Goal: Task Accomplishment & Management: Complete application form

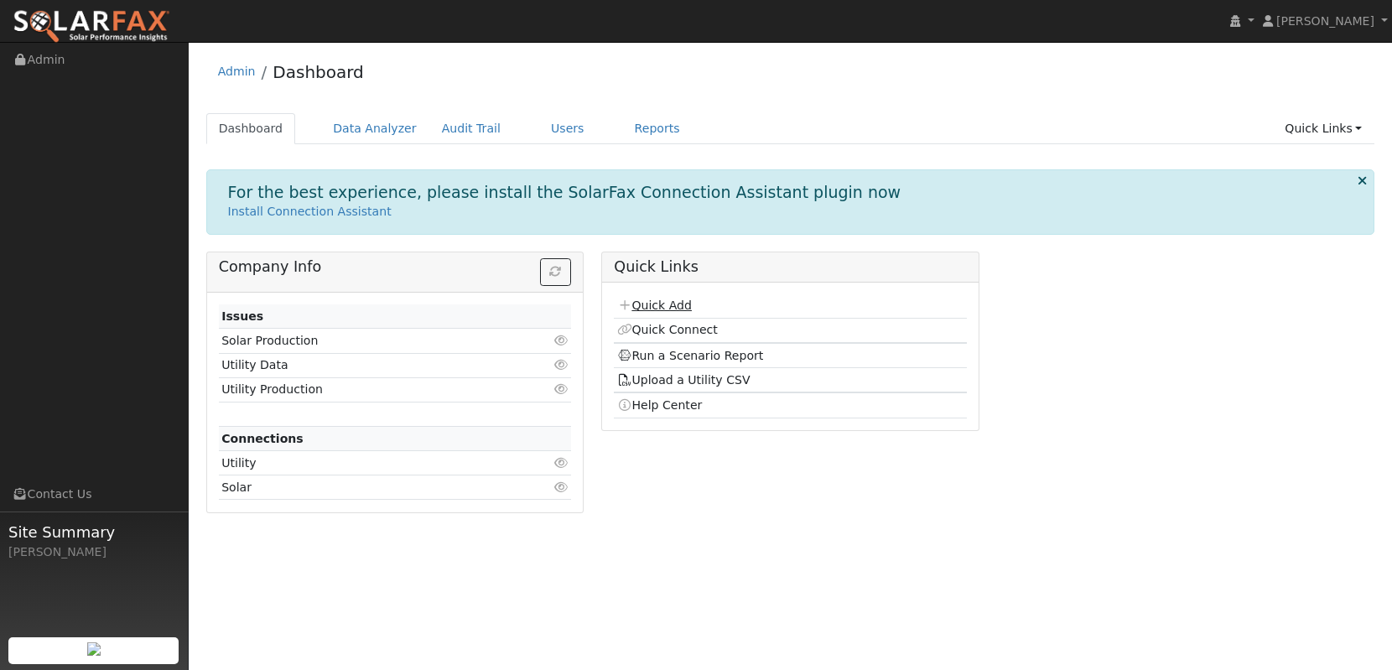
click at [657, 305] on link "Quick Add" at bounding box center [654, 305] width 75 height 13
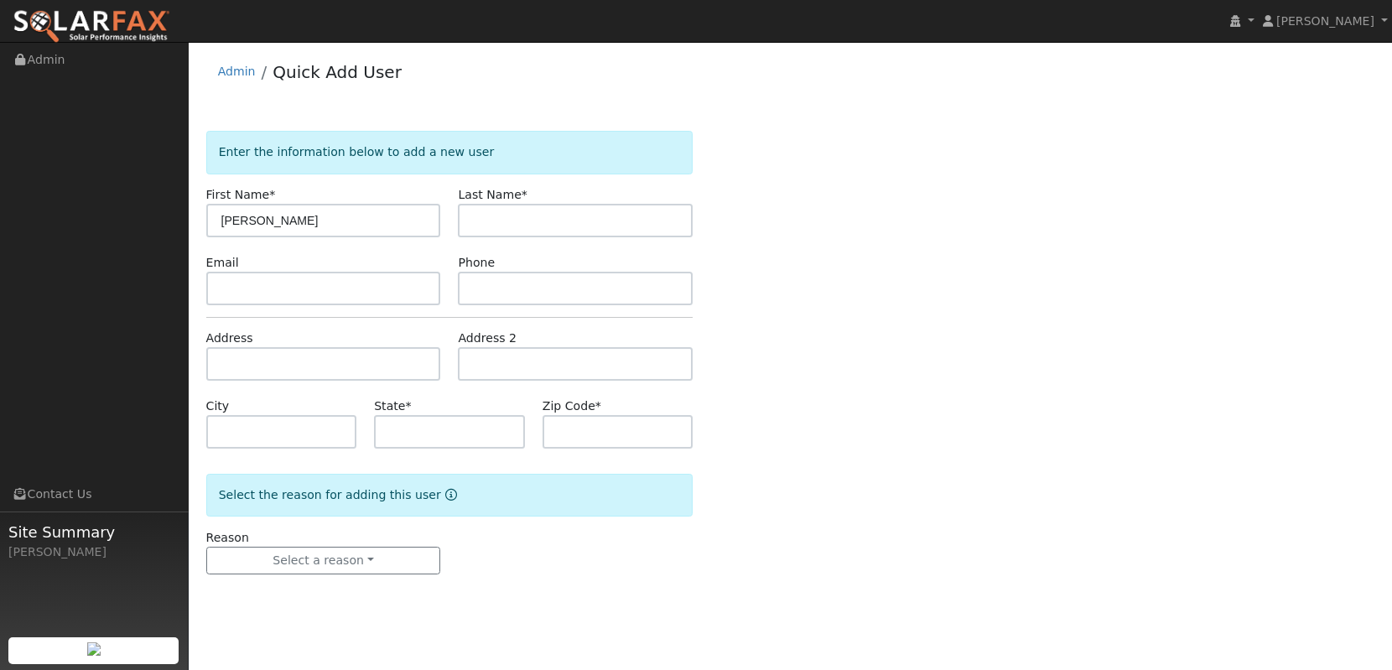
drag, startPoint x: 307, startPoint y: 216, endPoint x: 259, endPoint y: 215, distance: 47.8
click at [258, 215] on input "[PERSON_NAME]" at bounding box center [323, 221] width 235 height 34
type input "[PERSON_NAME]"
click at [521, 223] on input "text" at bounding box center [575, 221] width 235 height 34
paste input "[PERSON_NAME]"
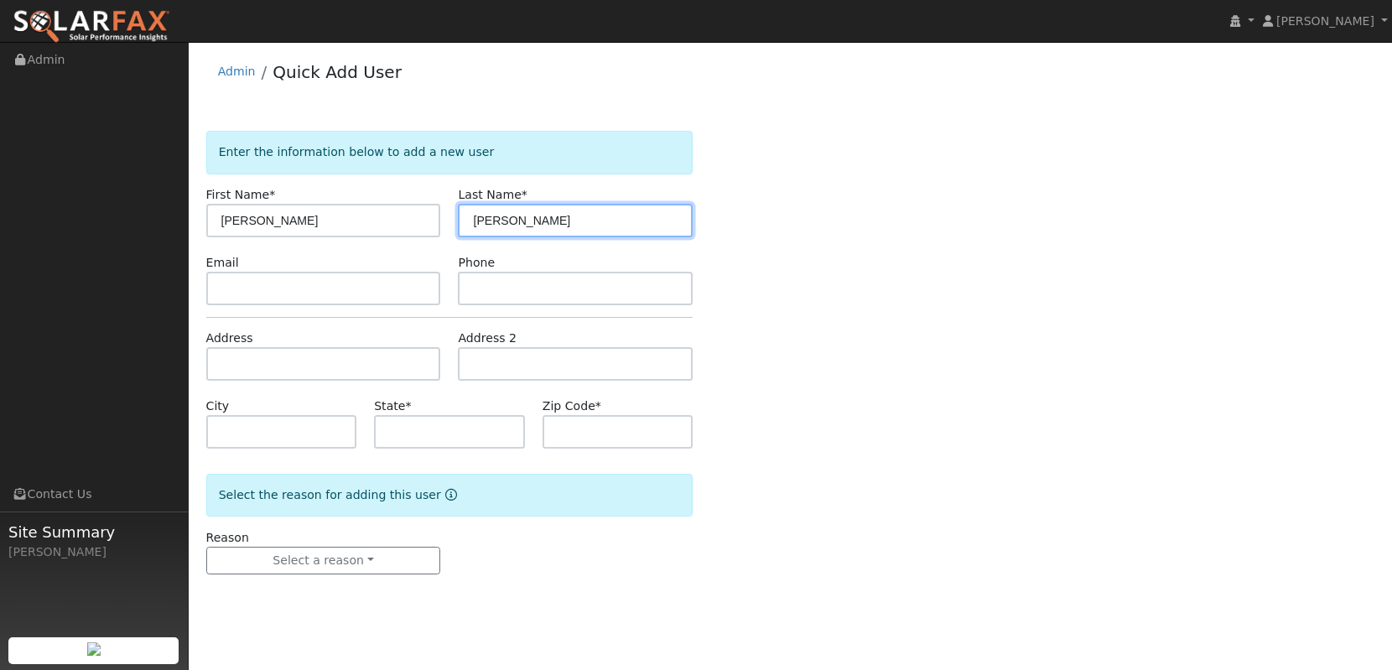
type input "[PERSON_NAME]"
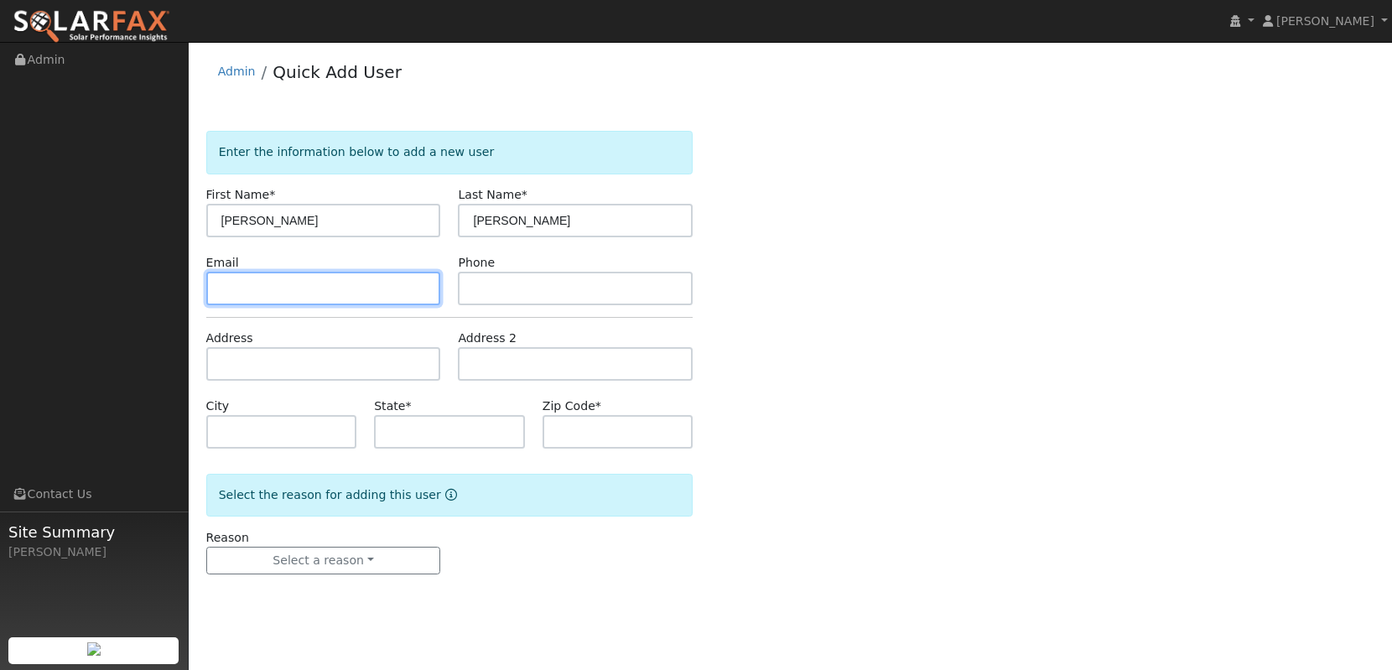
click at [224, 299] on input "text" at bounding box center [323, 289] width 235 height 34
paste input "[EMAIL_ADDRESS][DOMAIN_NAME]"
type input "[EMAIL_ADDRESS][DOMAIN_NAME]"
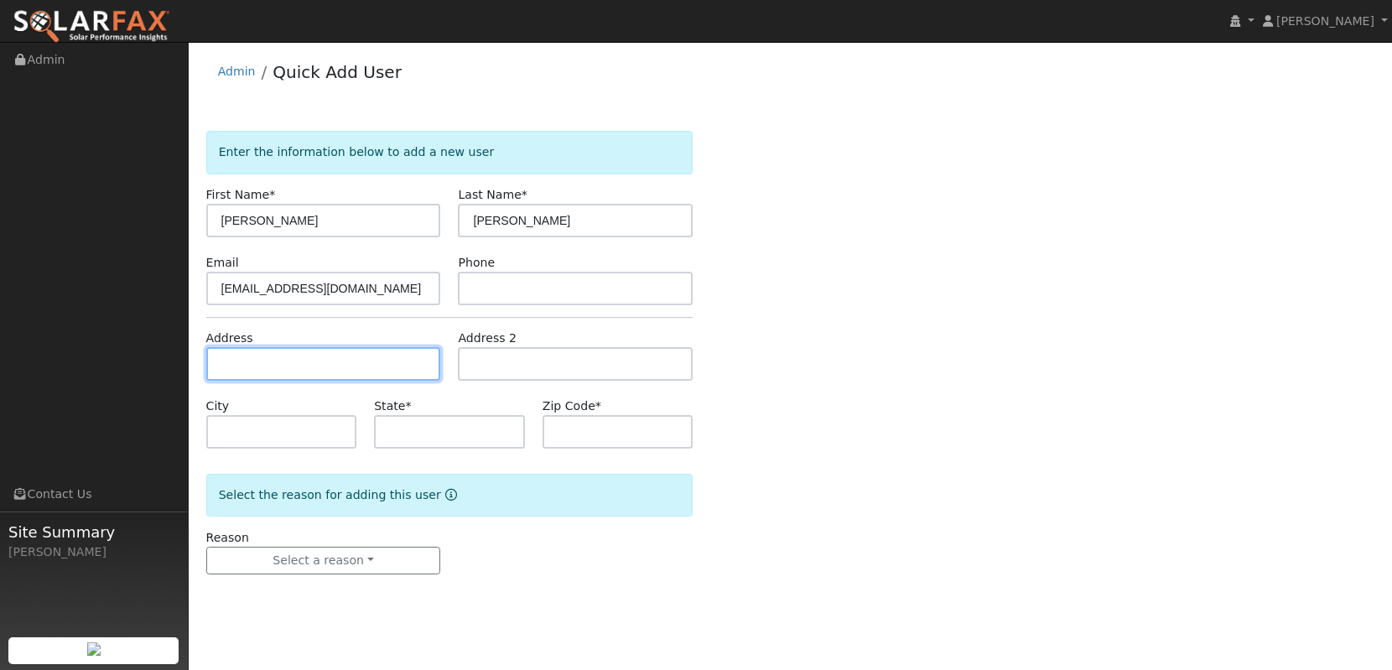
click at [385, 358] on input "text" at bounding box center [323, 364] width 235 height 34
paste input "17621 Hastings Ave."
type input "17621 Hastings Avenue"
type input "Irvine"
type input "CA"
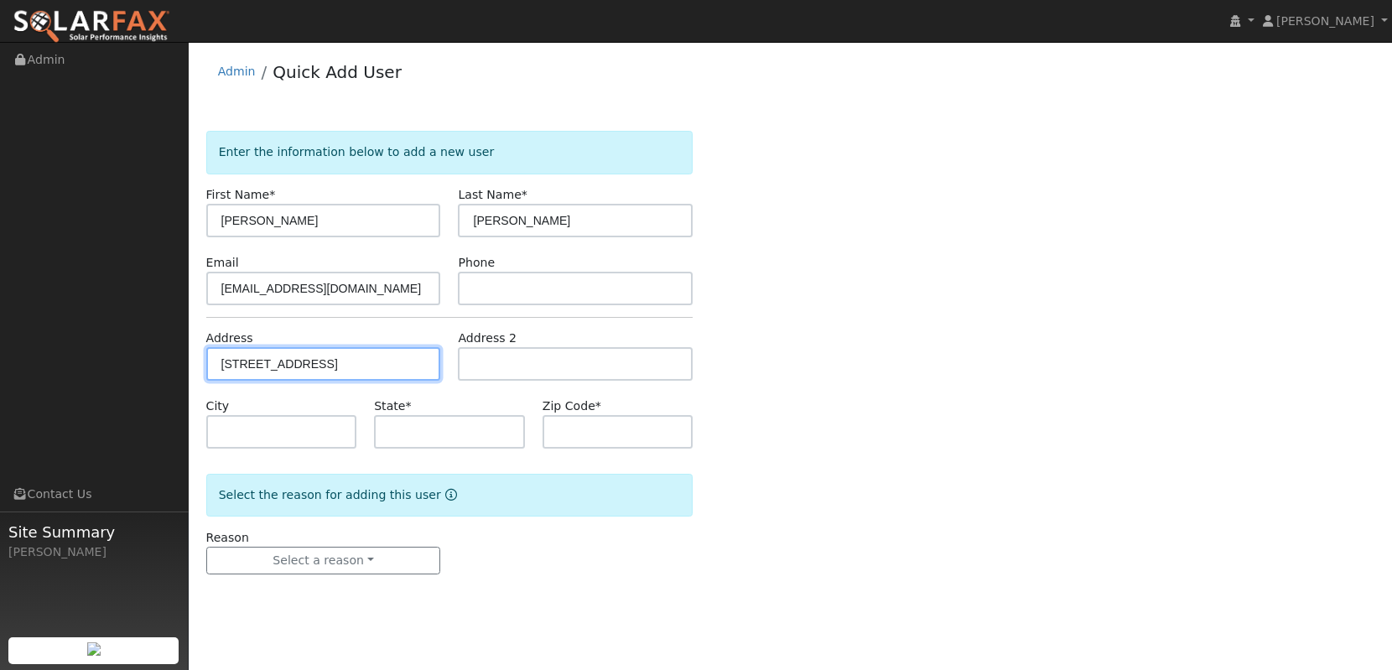
type input "92614"
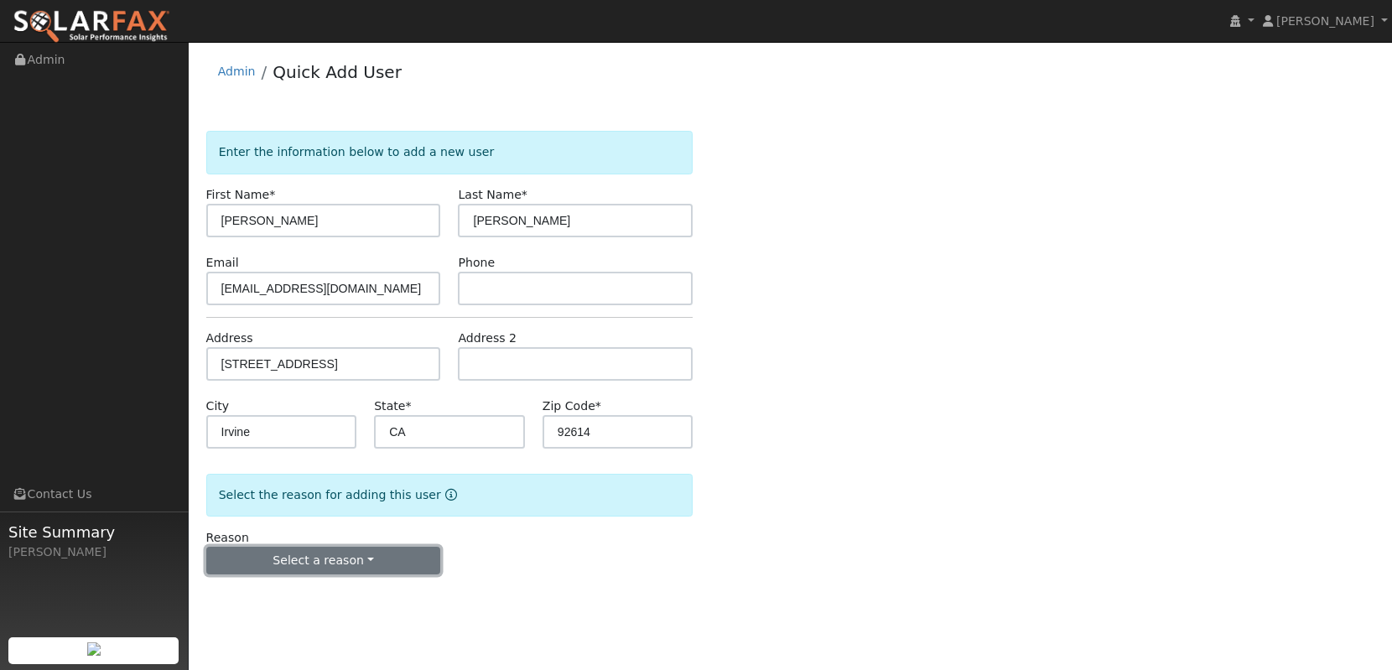
click at [266, 557] on button "Select a reason" at bounding box center [323, 561] width 235 height 29
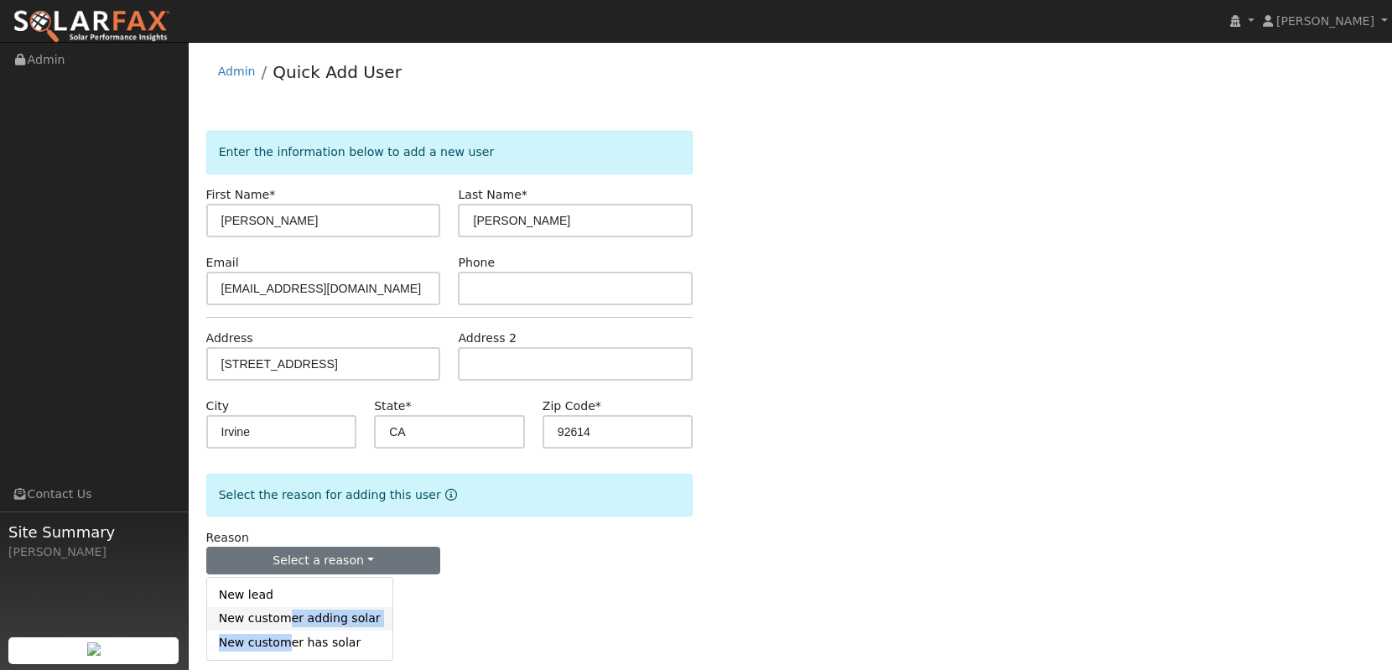
drag, startPoint x: 283, startPoint y: 643, endPoint x: 289, endPoint y: 624, distance: 19.4
click at [289, 624] on div "New lead New customer adding solar New customer has solar" at bounding box center [299, 619] width 187 height 84
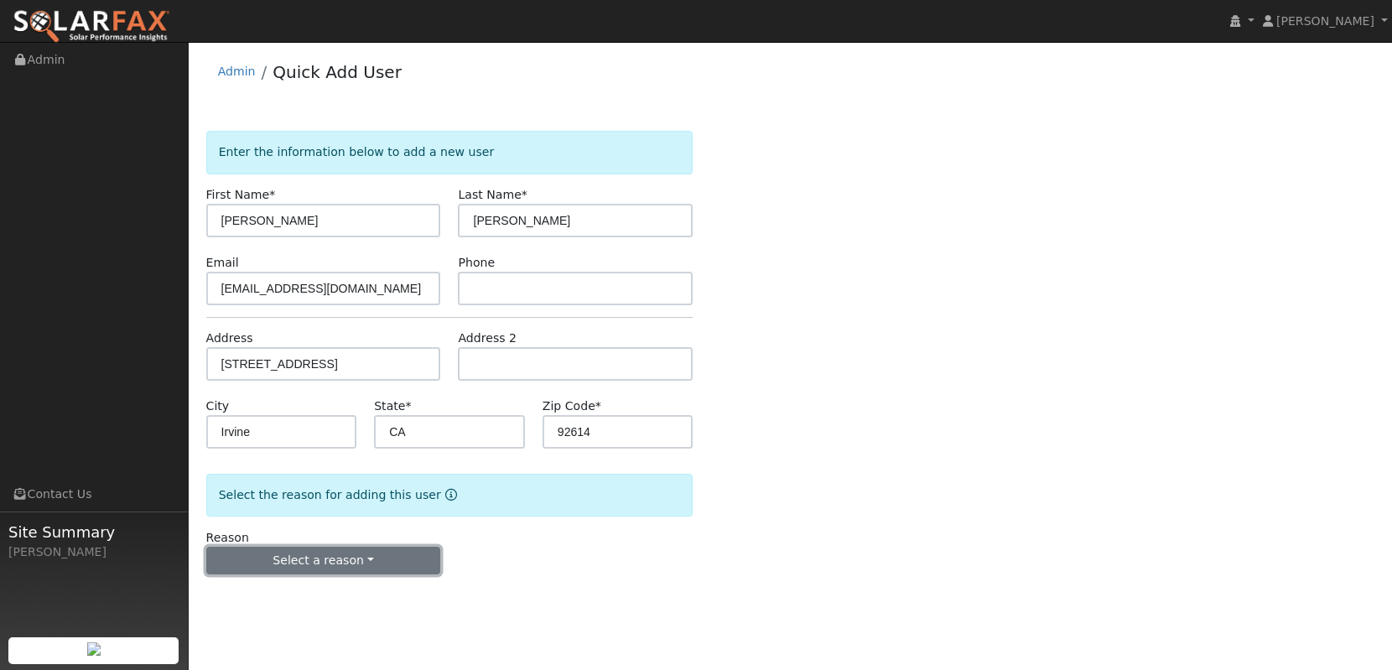
click at [319, 564] on button "Select a reason" at bounding box center [323, 561] width 235 height 29
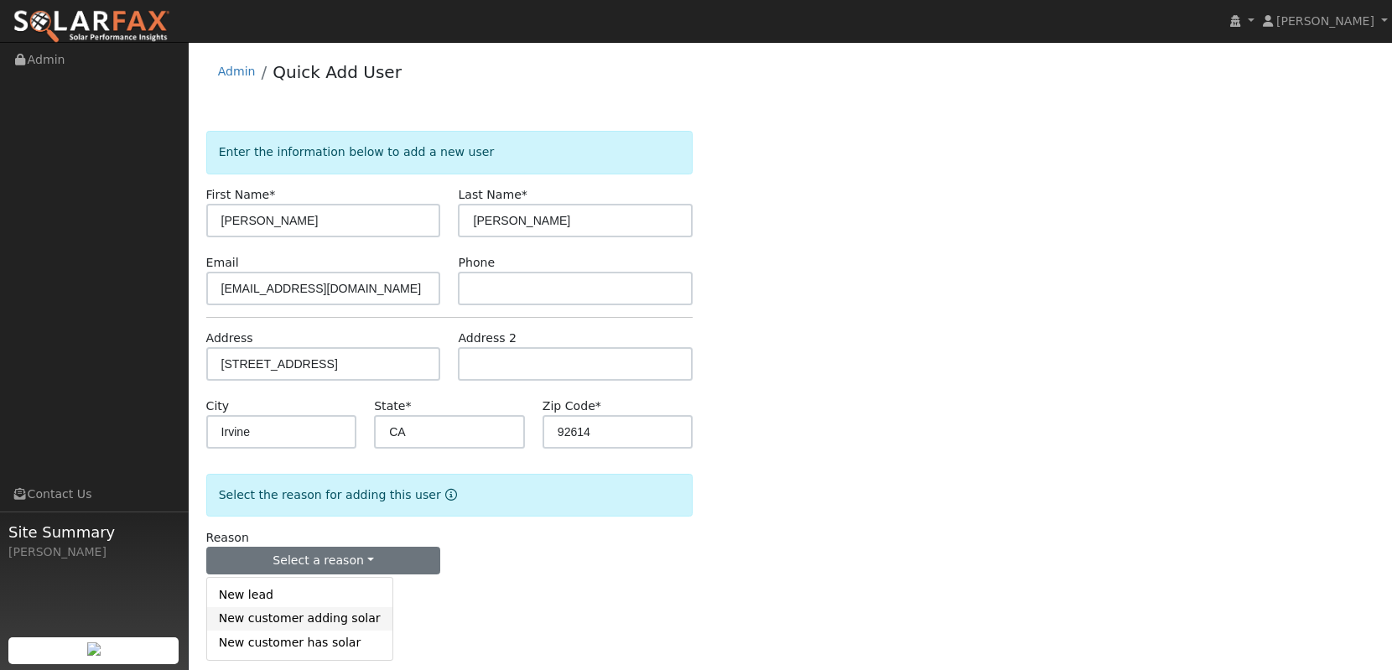
click at [270, 625] on link "New customer adding solar" at bounding box center [299, 618] width 185 height 23
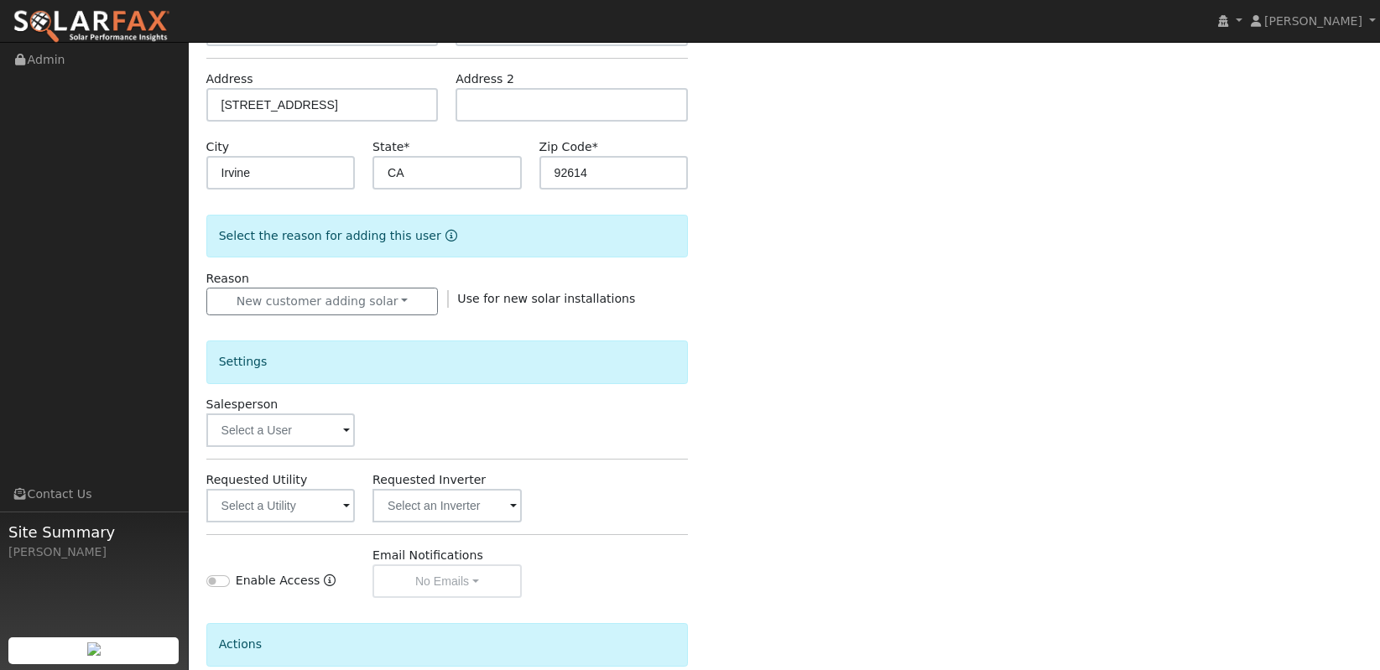
scroll to position [282, 0]
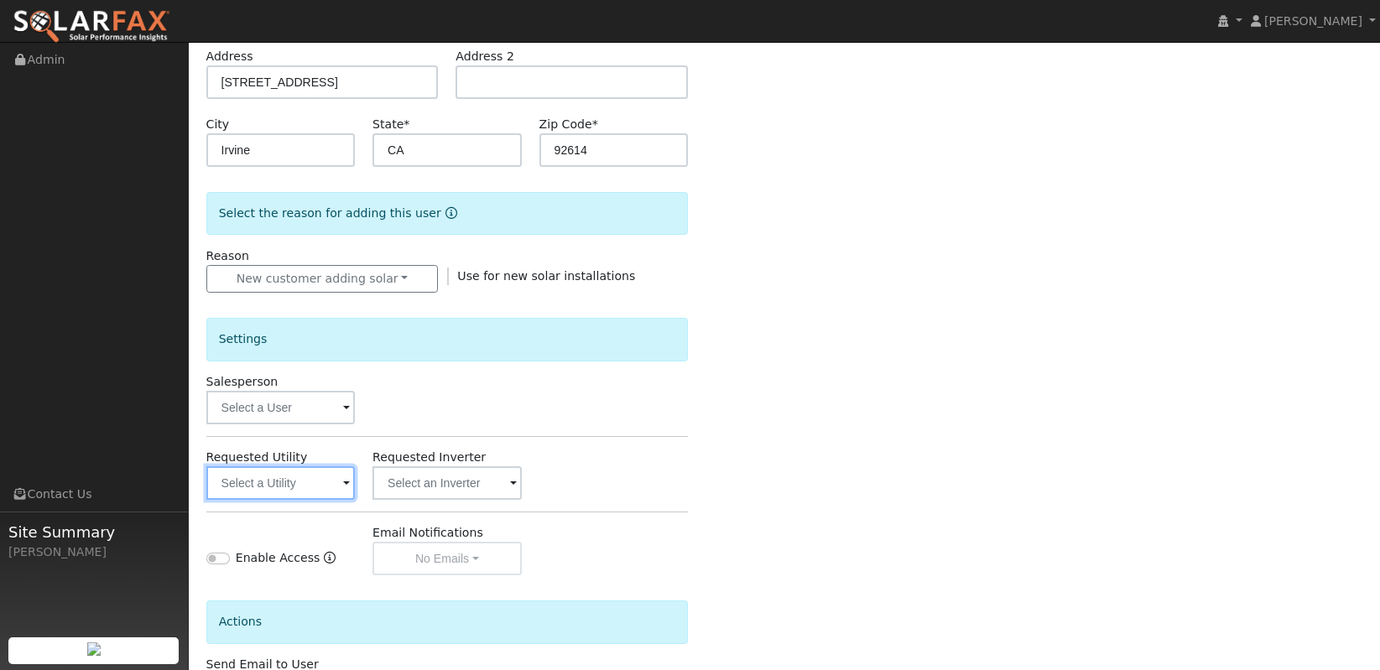
click at [286, 483] on input "text" at bounding box center [280, 483] width 148 height 34
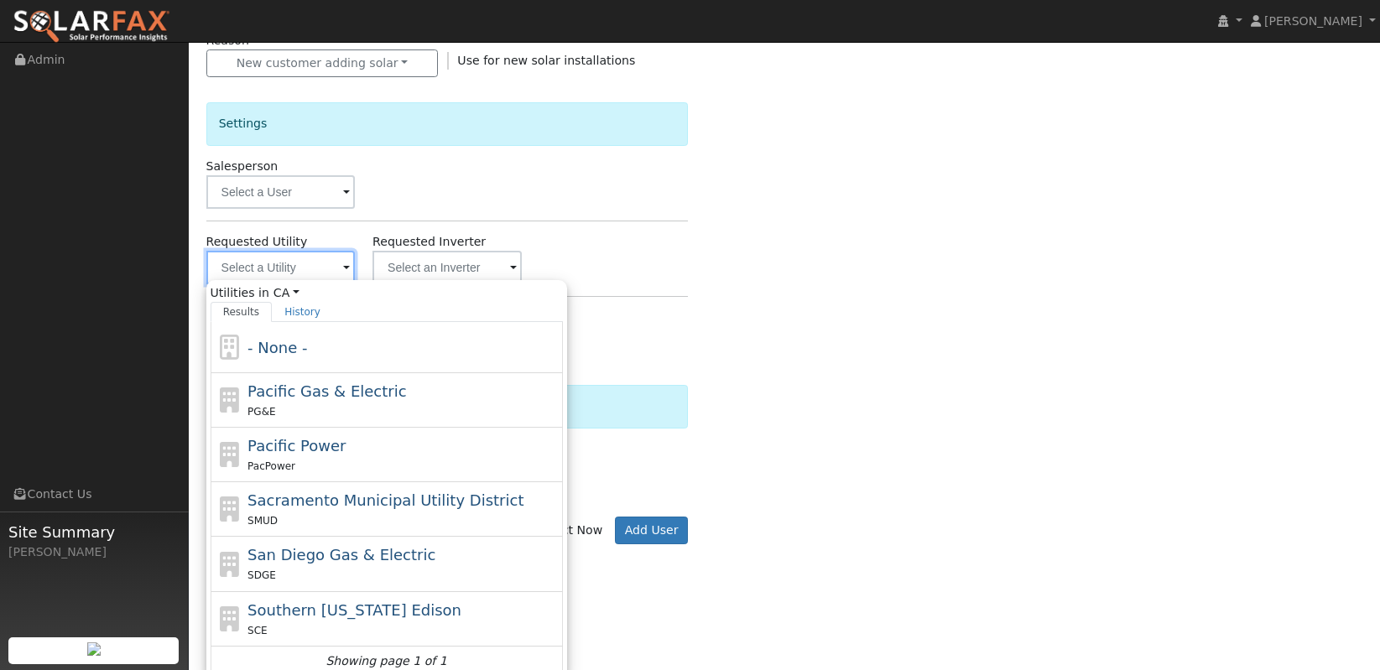
scroll to position [508, 0]
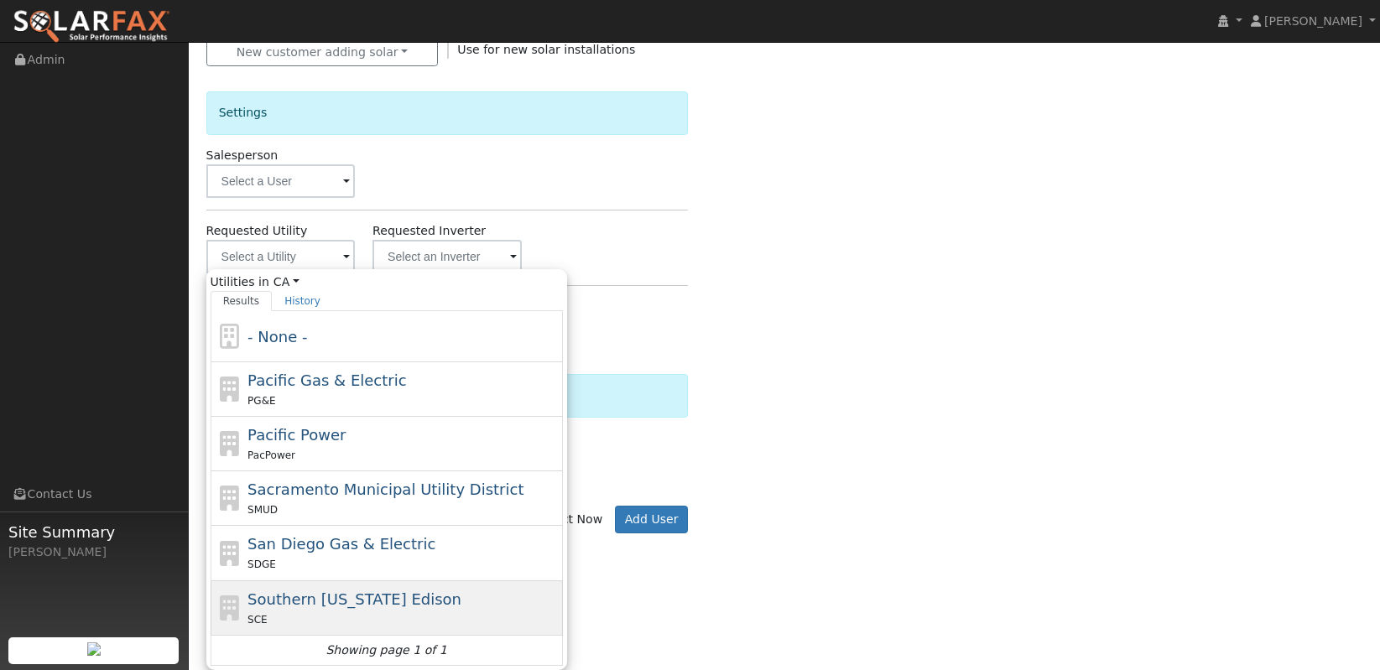
click at [329, 604] on span "Southern California Edison" at bounding box center [354, 600] width 214 height 18
type input "Southern California Edison"
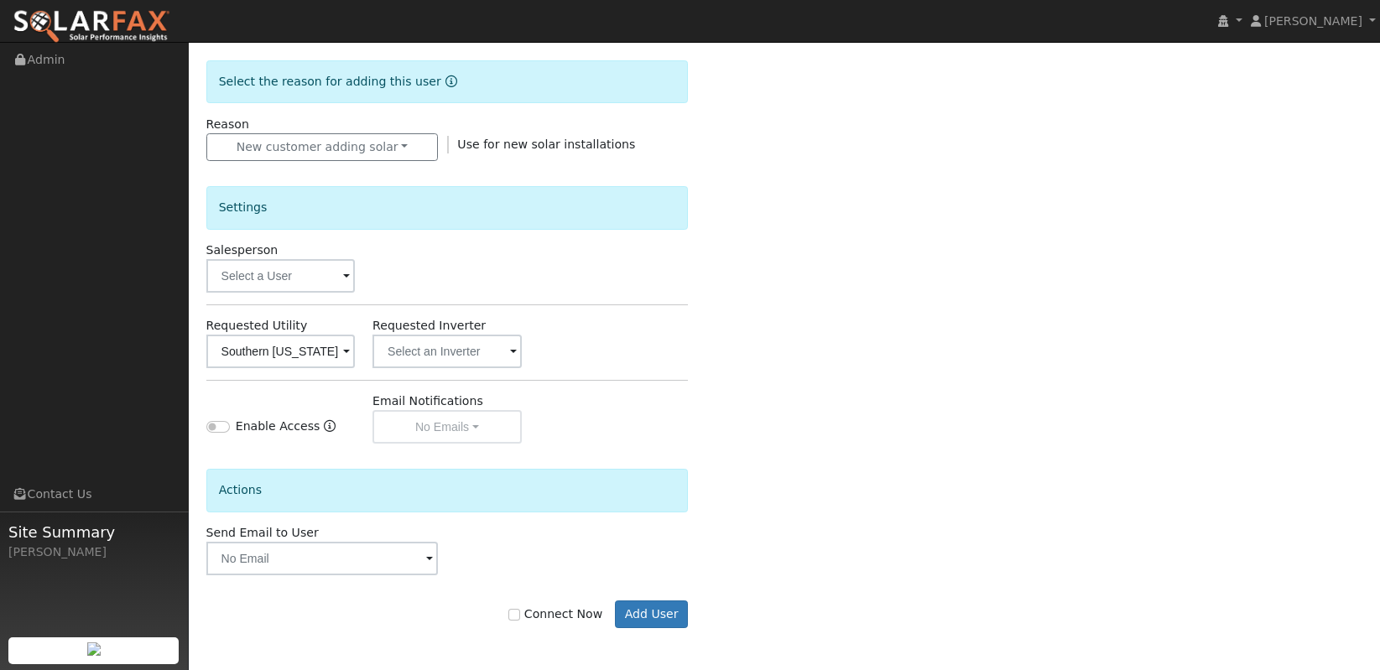
scroll to position [414, 0]
click at [355, 363] on input "text" at bounding box center [280, 352] width 148 height 34
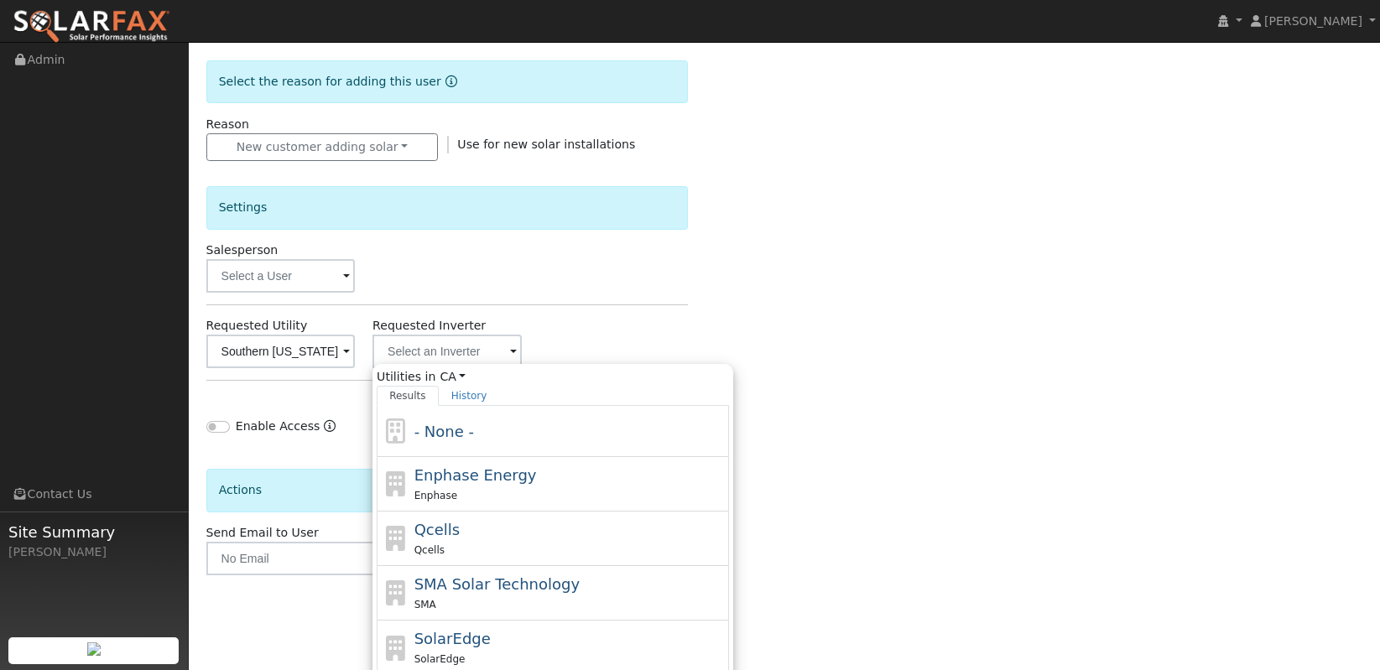
click at [455, 496] on div "Enphase" at bounding box center [569, 495] width 311 height 18
type input "Enphase Energy"
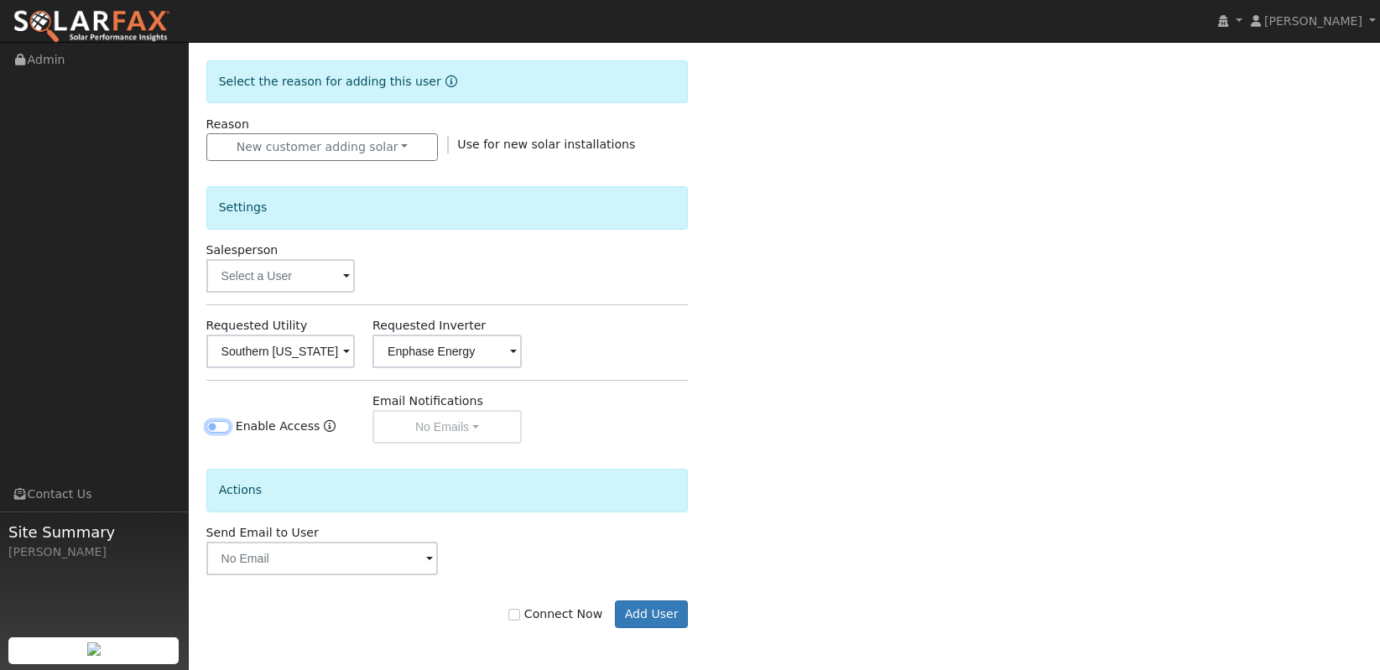
click at [218, 431] on input "Enable Access" at bounding box center [217, 427] width 23 height 12
checkbox input "true"
click at [408, 559] on input "text" at bounding box center [322, 559] width 232 height 34
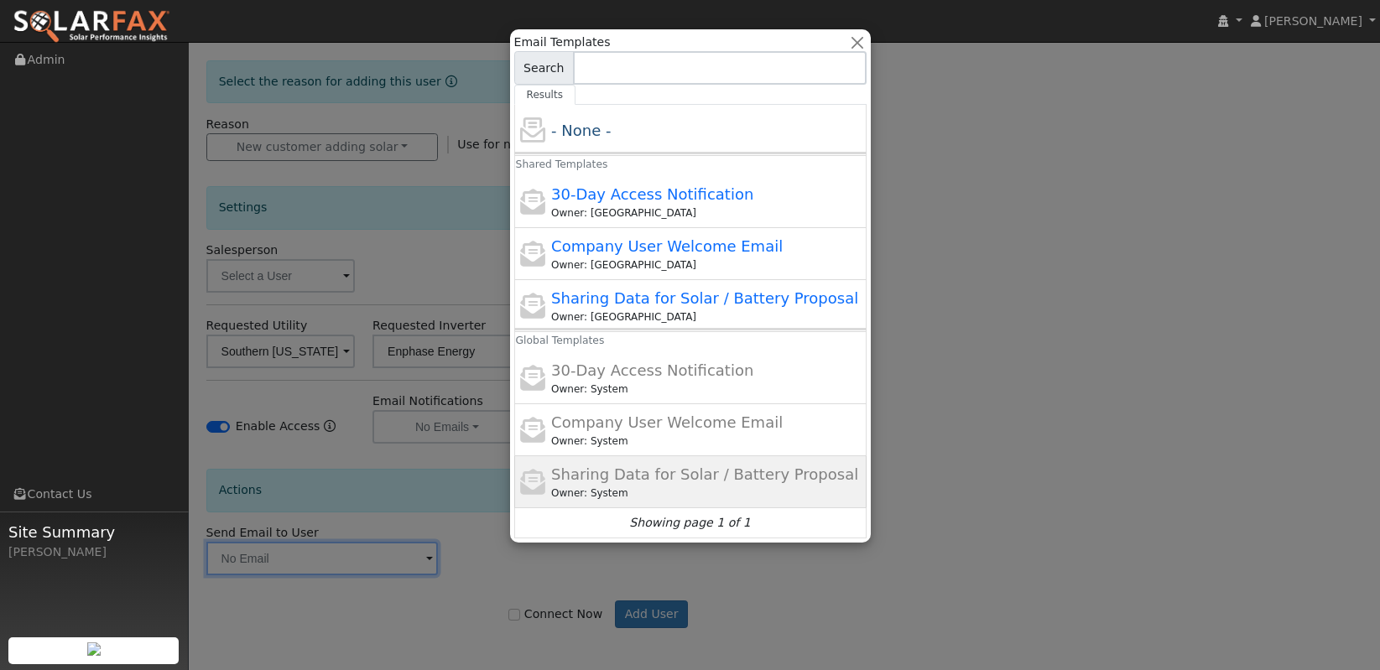
click at [647, 482] on span "Sharing Data for Solar / Battery Proposal" at bounding box center [704, 475] width 307 height 18
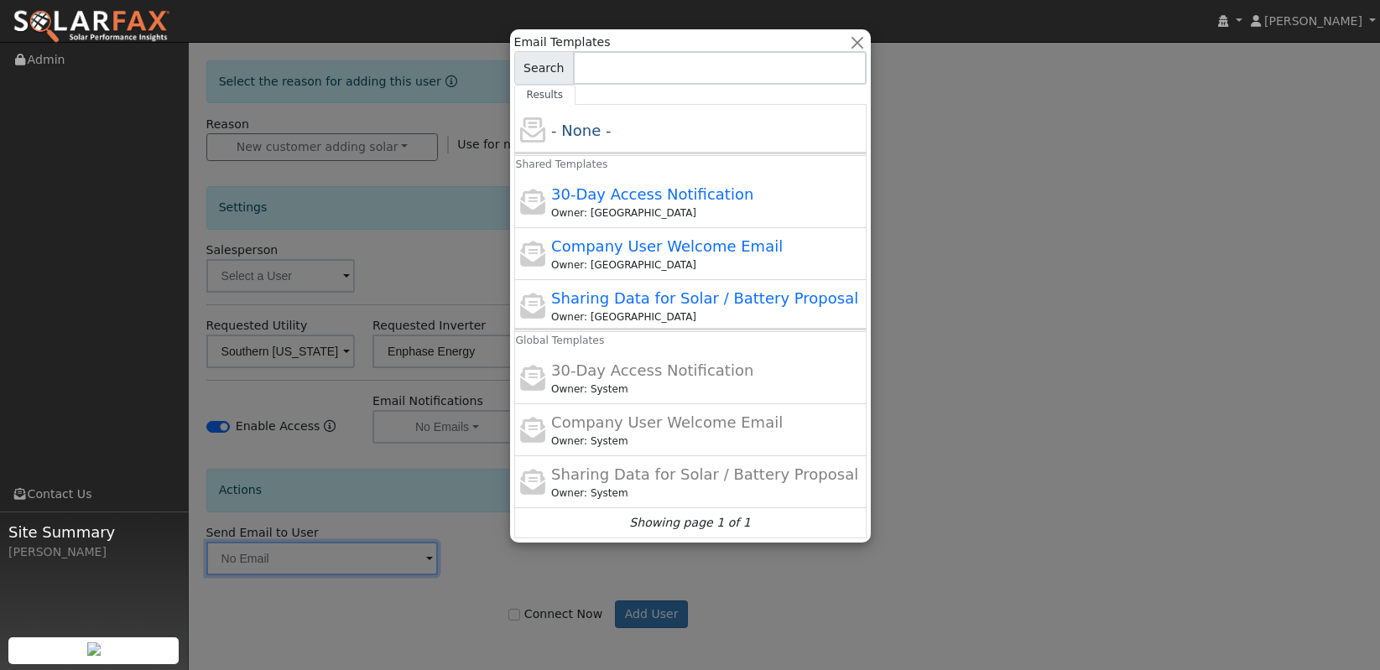
type input "Sharing Data for Solar / Battery Proposal"
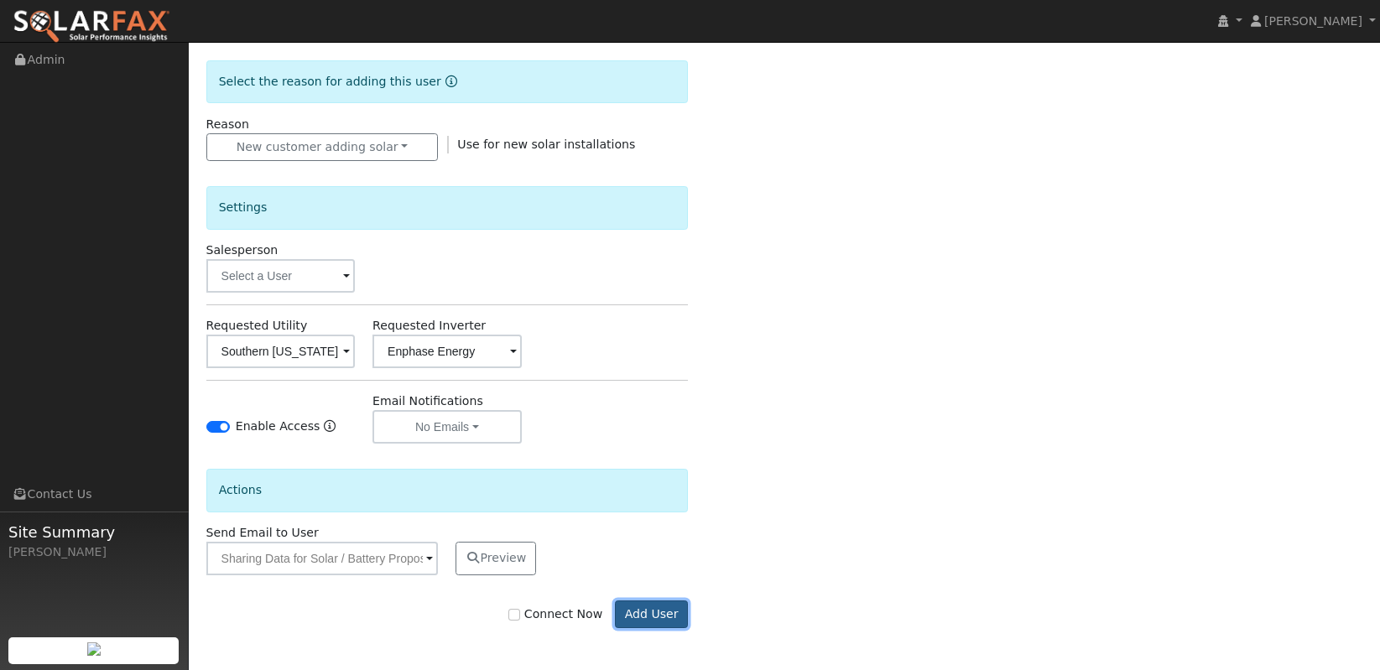
click at [637, 622] on button "Add User" at bounding box center [651, 615] width 73 height 29
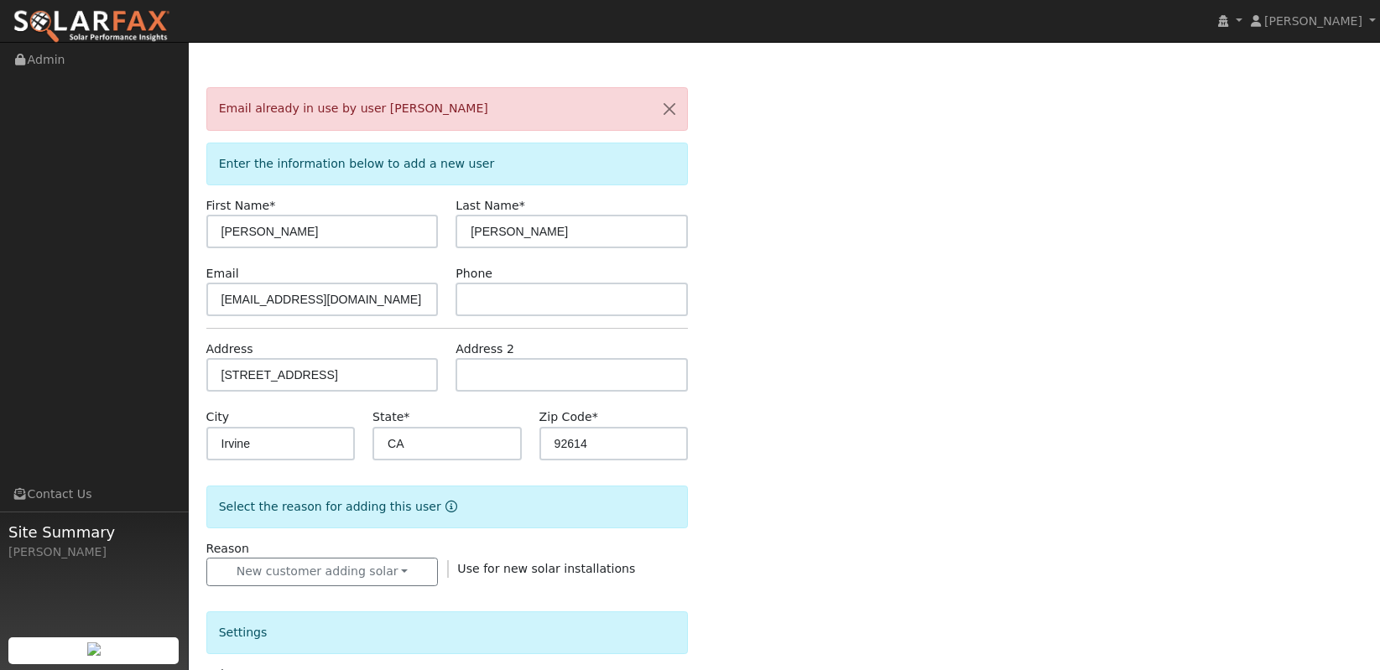
scroll to position [0, 0]
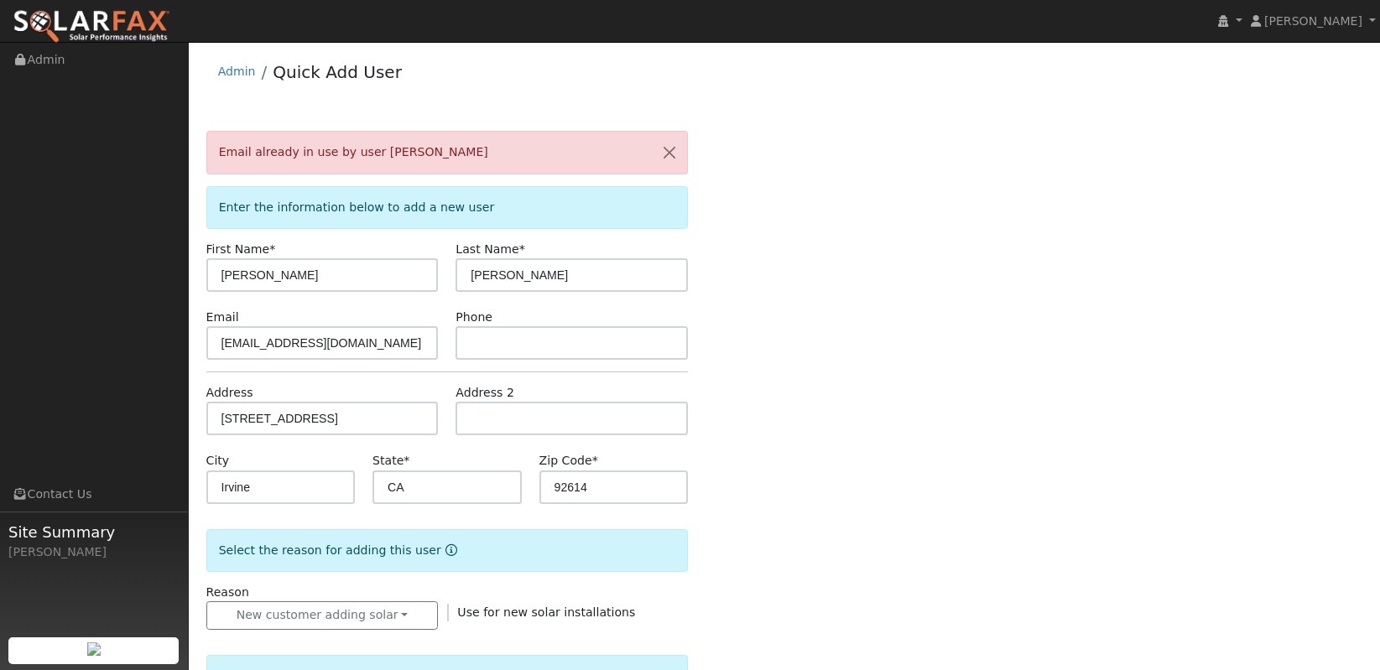
click at [143, 25] on img at bounding box center [92, 26] width 158 height 35
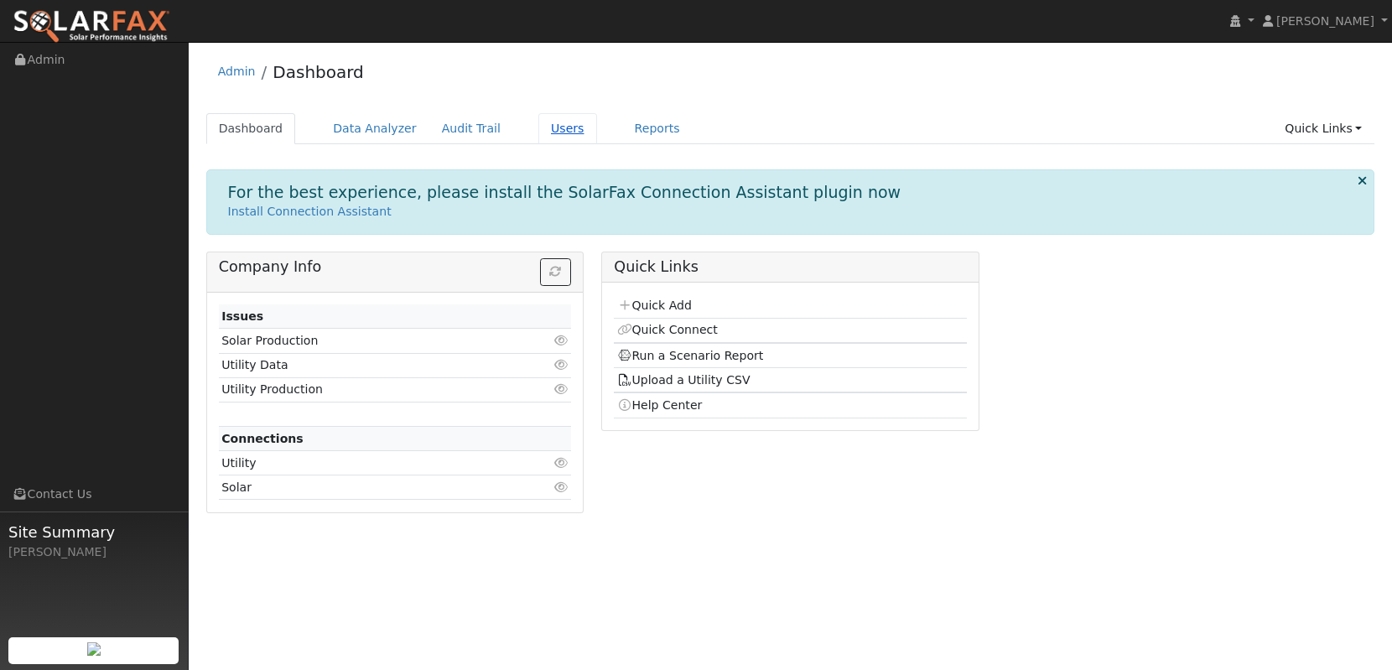
click at [546, 133] on link "Users" at bounding box center [567, 128] width 59 height 31
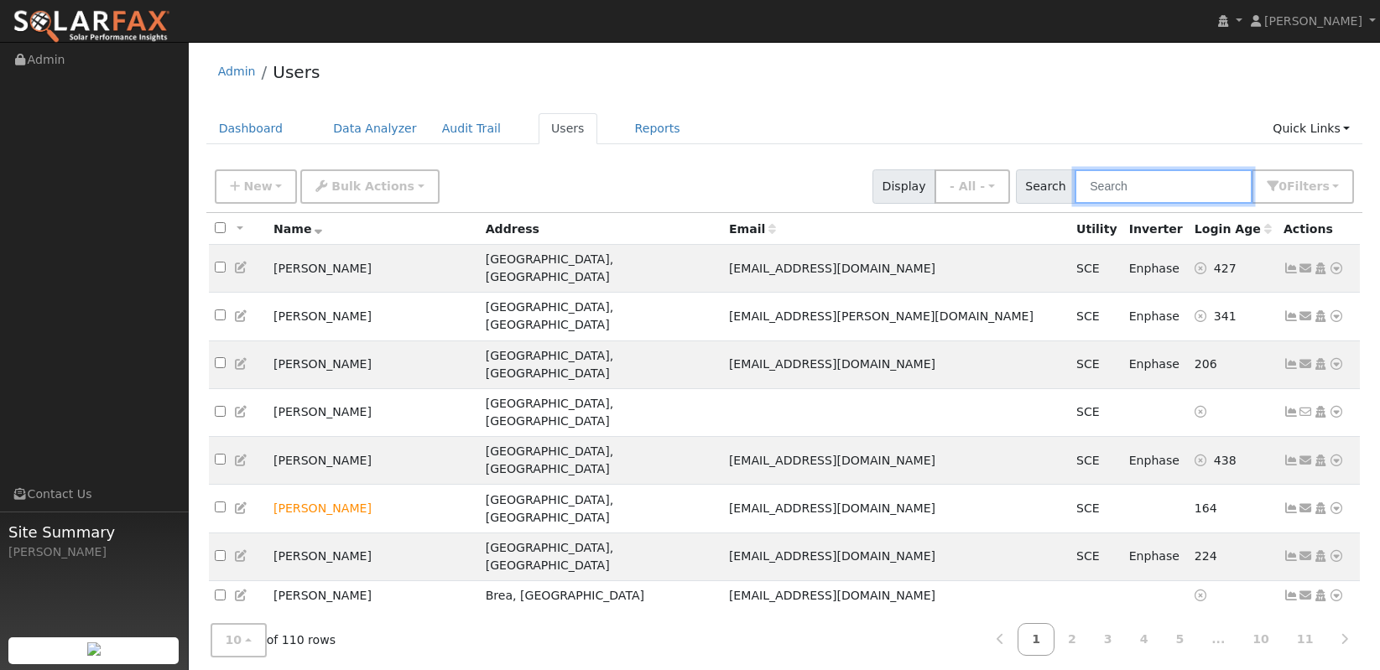
click at [1122, 195] on input "text" at bounding box center [1163, 186] width 178 height 34
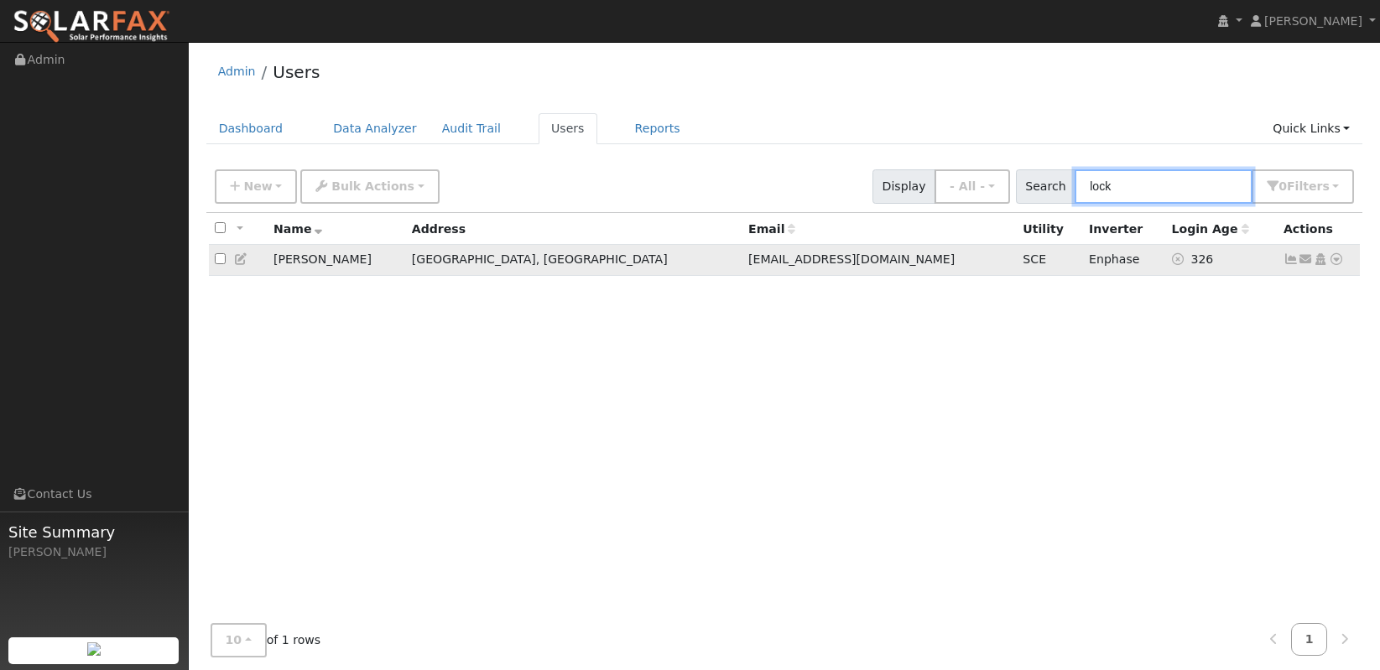
type input "lock"
click at [1288, 263] on icon at bounding box center [1290, 259] width 15 height 12
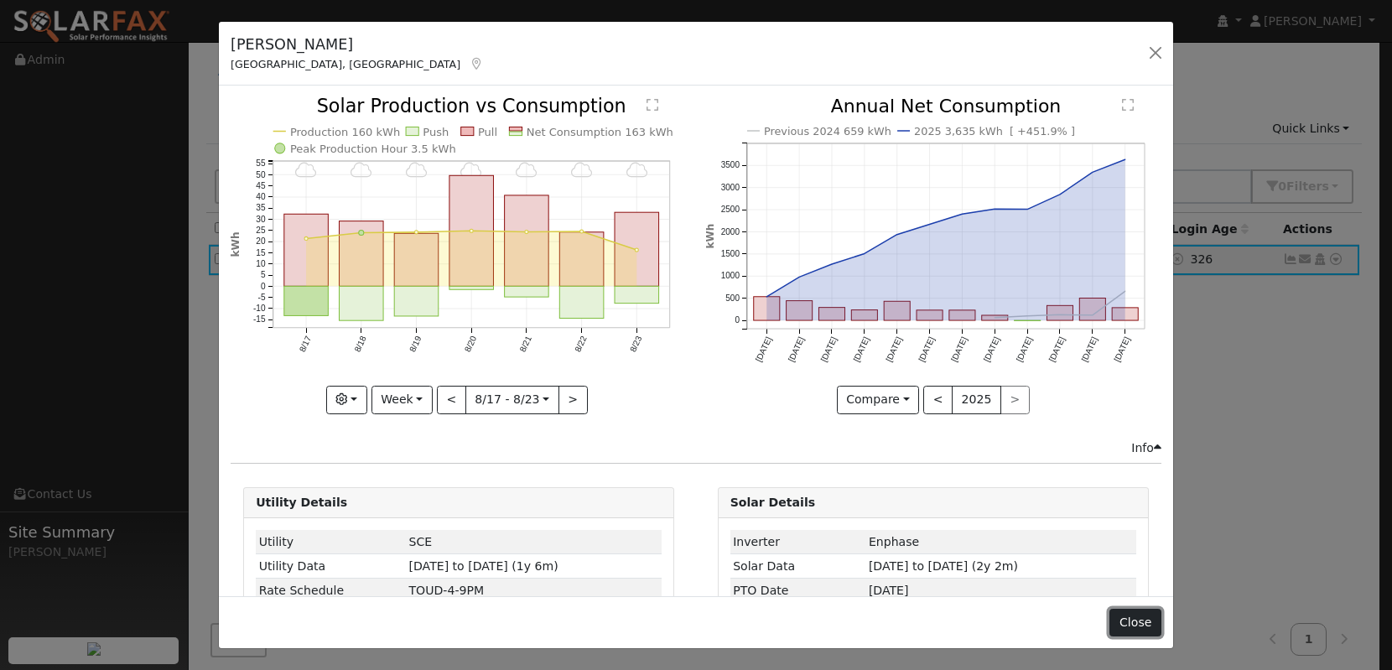
click at [1155, 626] on button "Close" at bounding box center [1135, 623] width 51 height 29
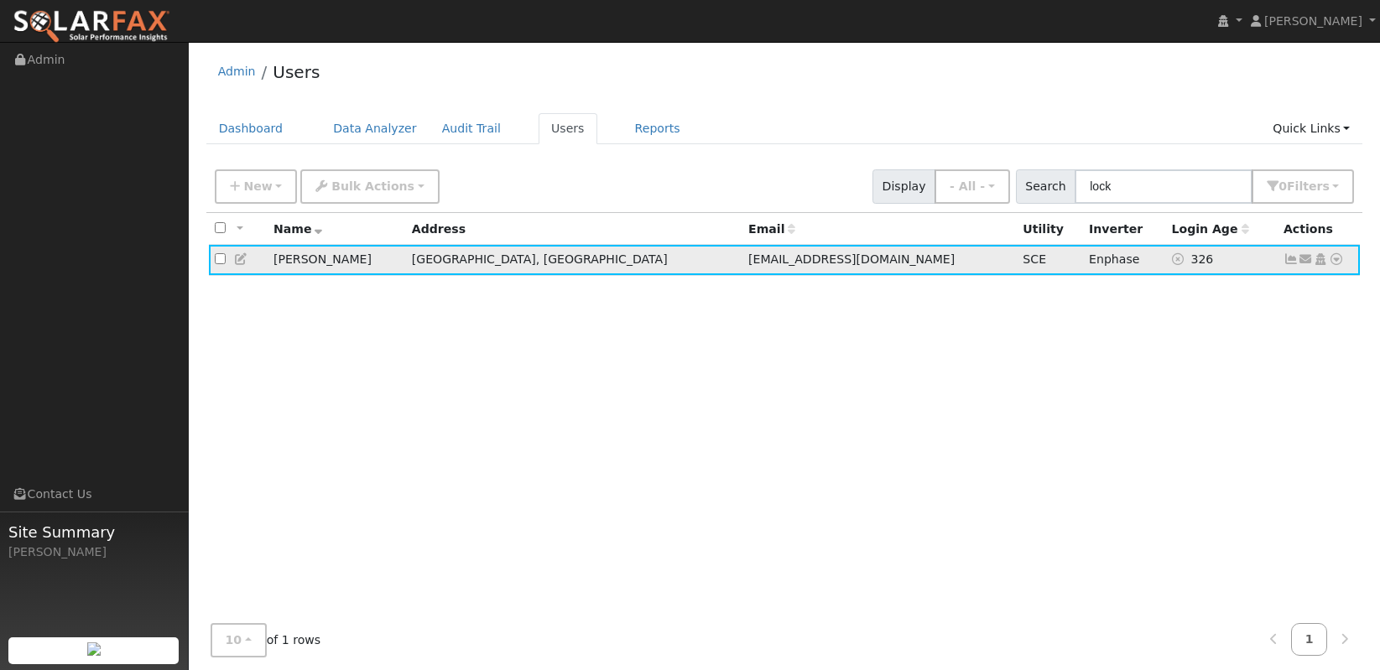
click at [1341, 265] on icon at bounding box center [1336, 259] width 15 height 12
click at [752, 411] on div "All None All on page None on page Name Address Email Utility Inverter Login Age…" at bounding box center [784, 414] width 1157 height 402
click at [1289, 263] on icon at bounding box center [1290, 259] width 15 height 12
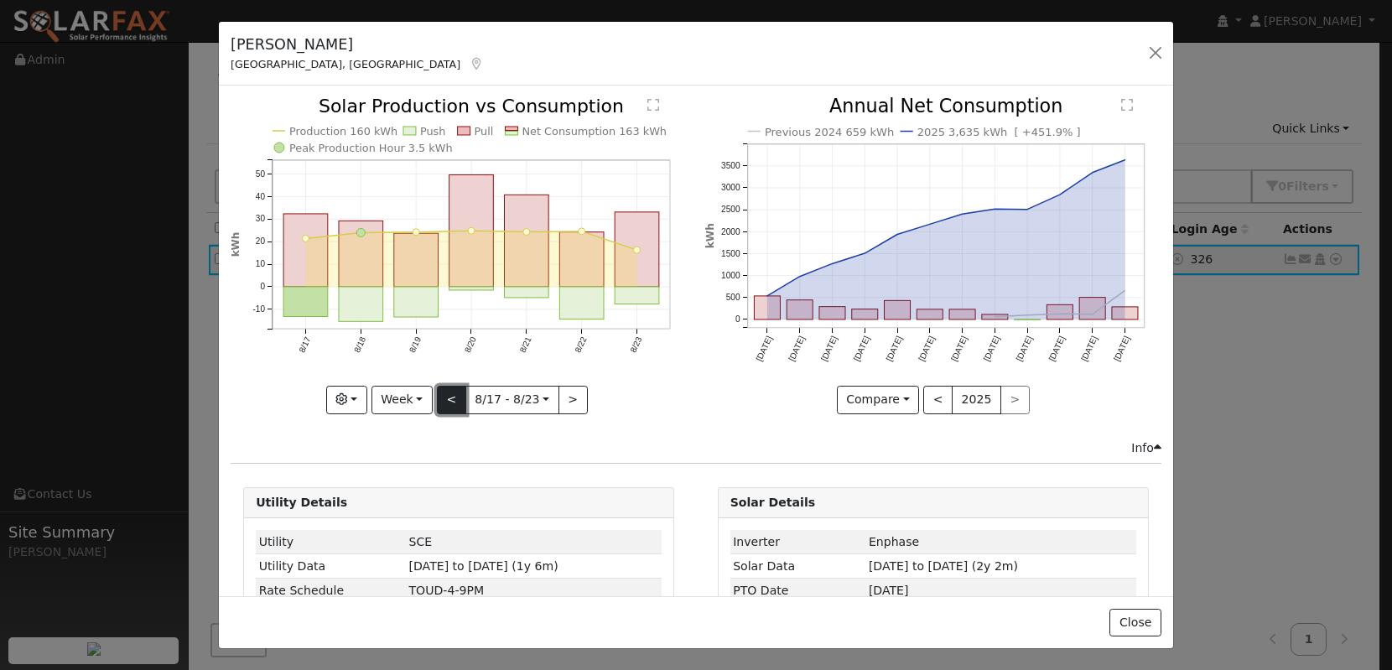
click at [452, 393] on button "<" at bounding box center [451, 400] width 29 height 29
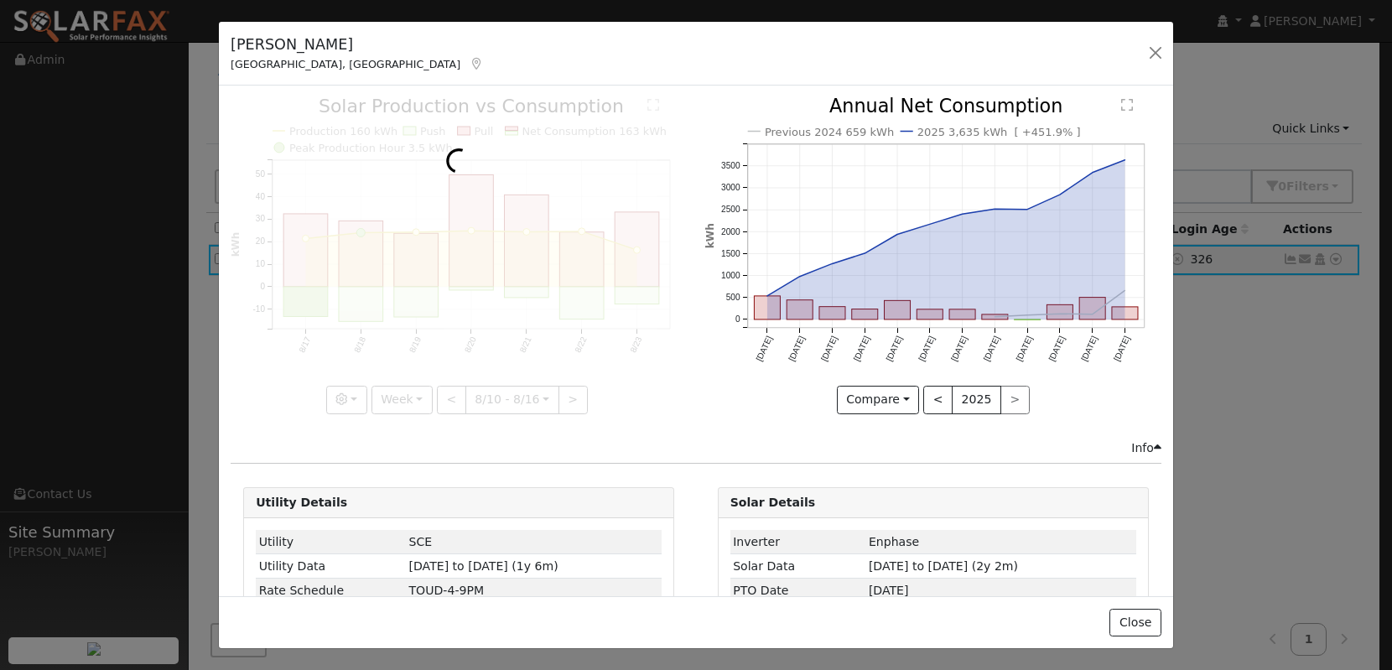
click at [424, 390] on div at bounding box center [459, 255] width 456 height 316
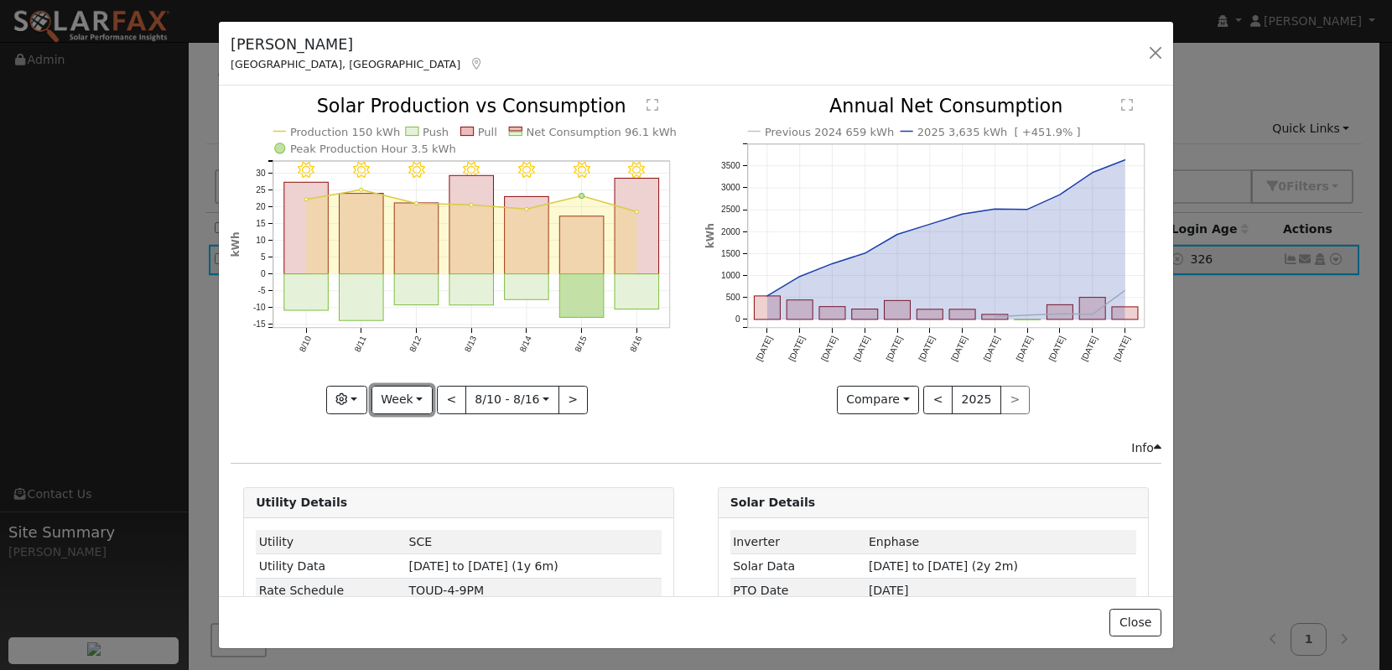
click at [426, 396] on button "Week" at bounding box center [402, 400] width 61 height 29
click at [425, 476] on link "Month" at bounding box center [430, 481] width 117 height 23
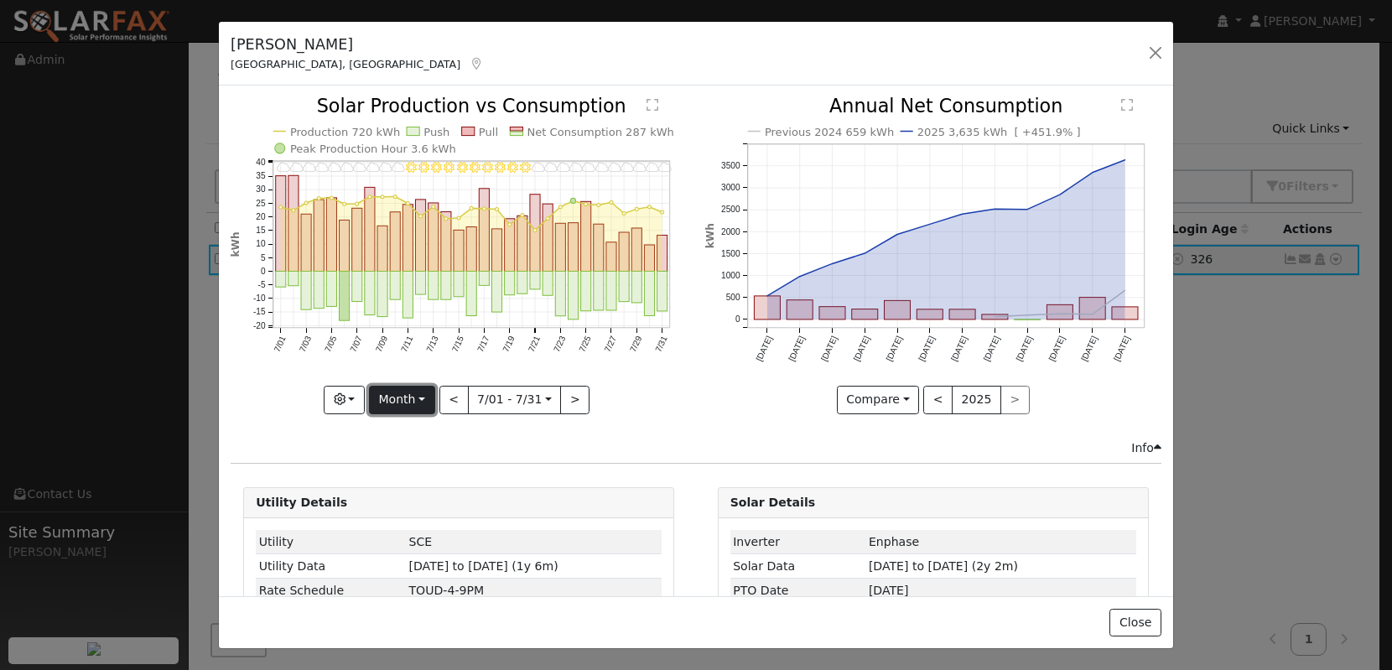
click at [407, 403] on button "Month" at bounding box center [402, 400] width 66 height 29
click at [424, 506] on link "Year" at bounding box center [428, 504] width 117 height 23
type input "2024-08-01"
